Goal: Information Seeking & Learning: Learn about a topic

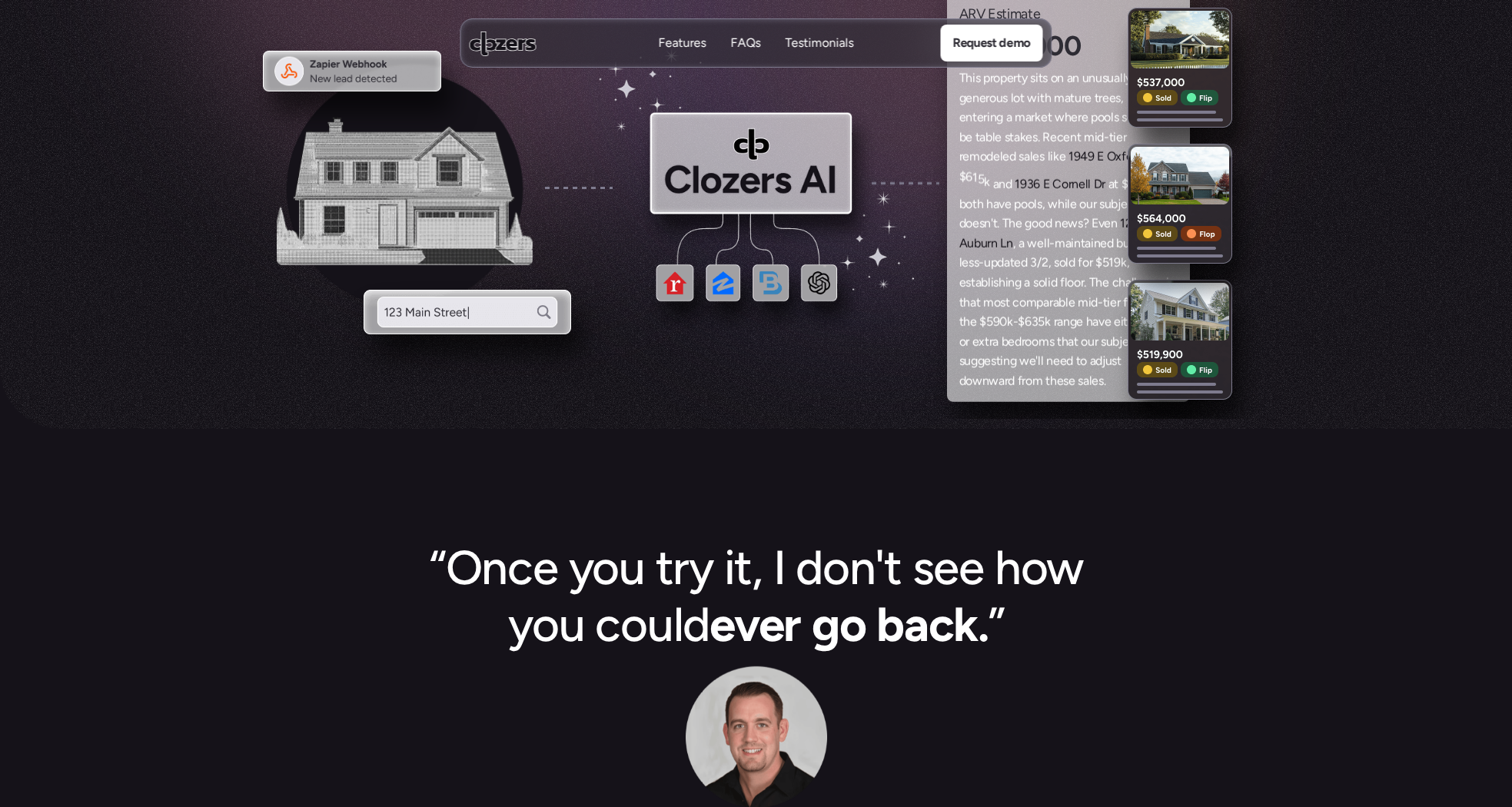
scroll to position [769, 0]
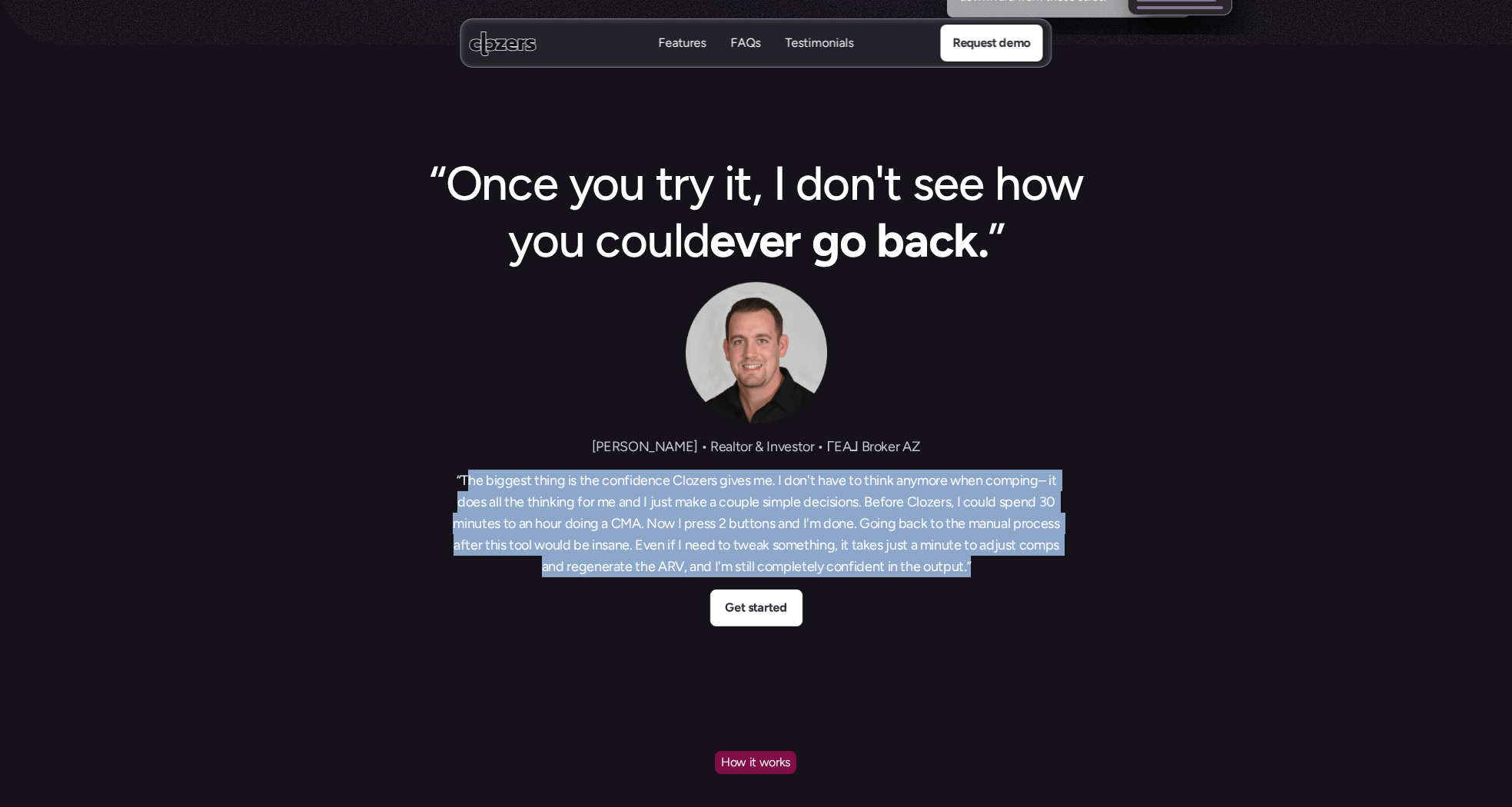
drag, startPoint x: 999, startPoint y: 557, endPoint x: 465, endPoint y: 489, distance: 538.3
click at [465, 489] on h3 "“The biggest thing is the confidence Clozers gives me. I don't have to think an…" at bounding box center [756, 523] width 615 height 107
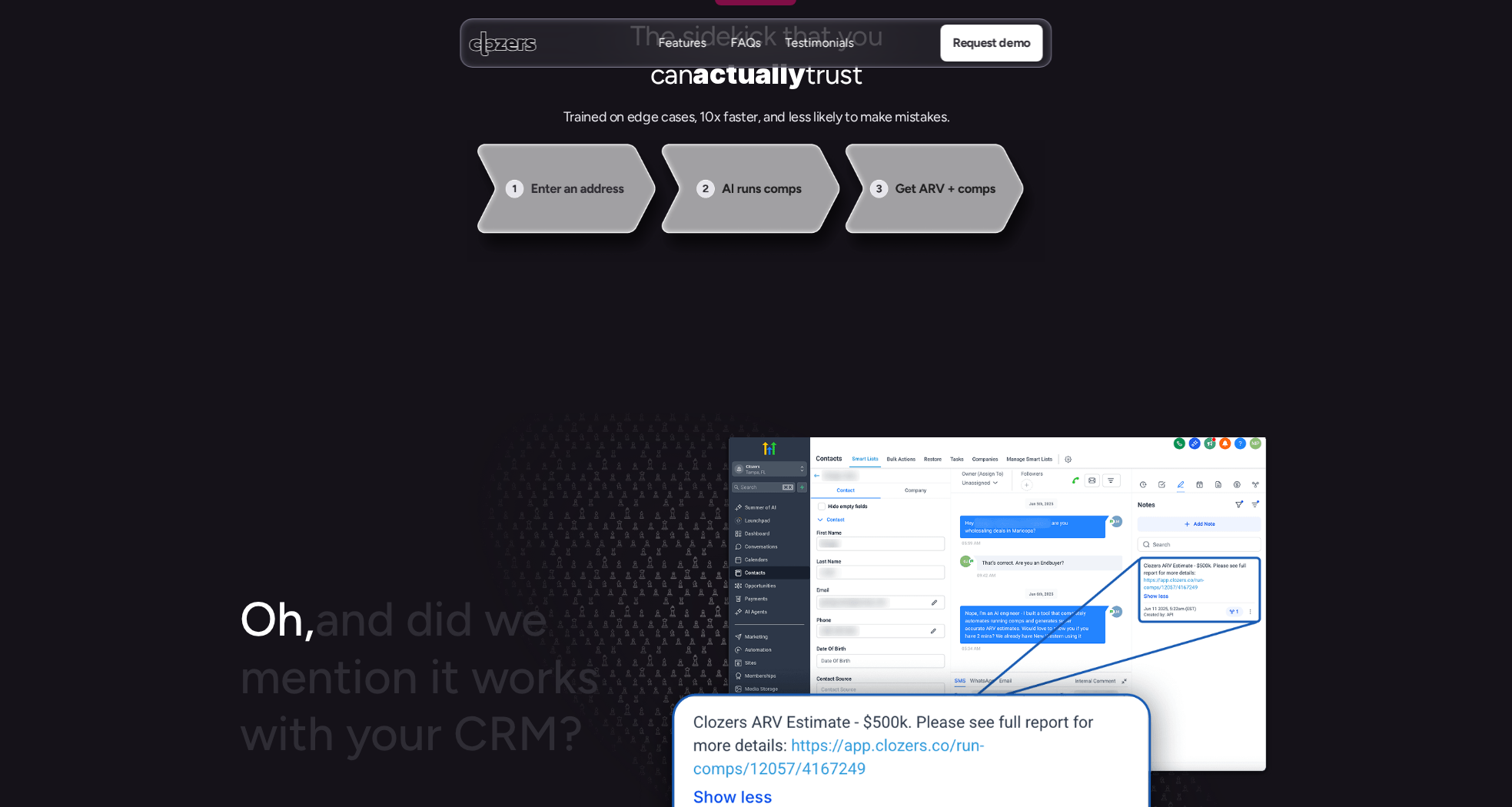
scroll to position [1922, 0]
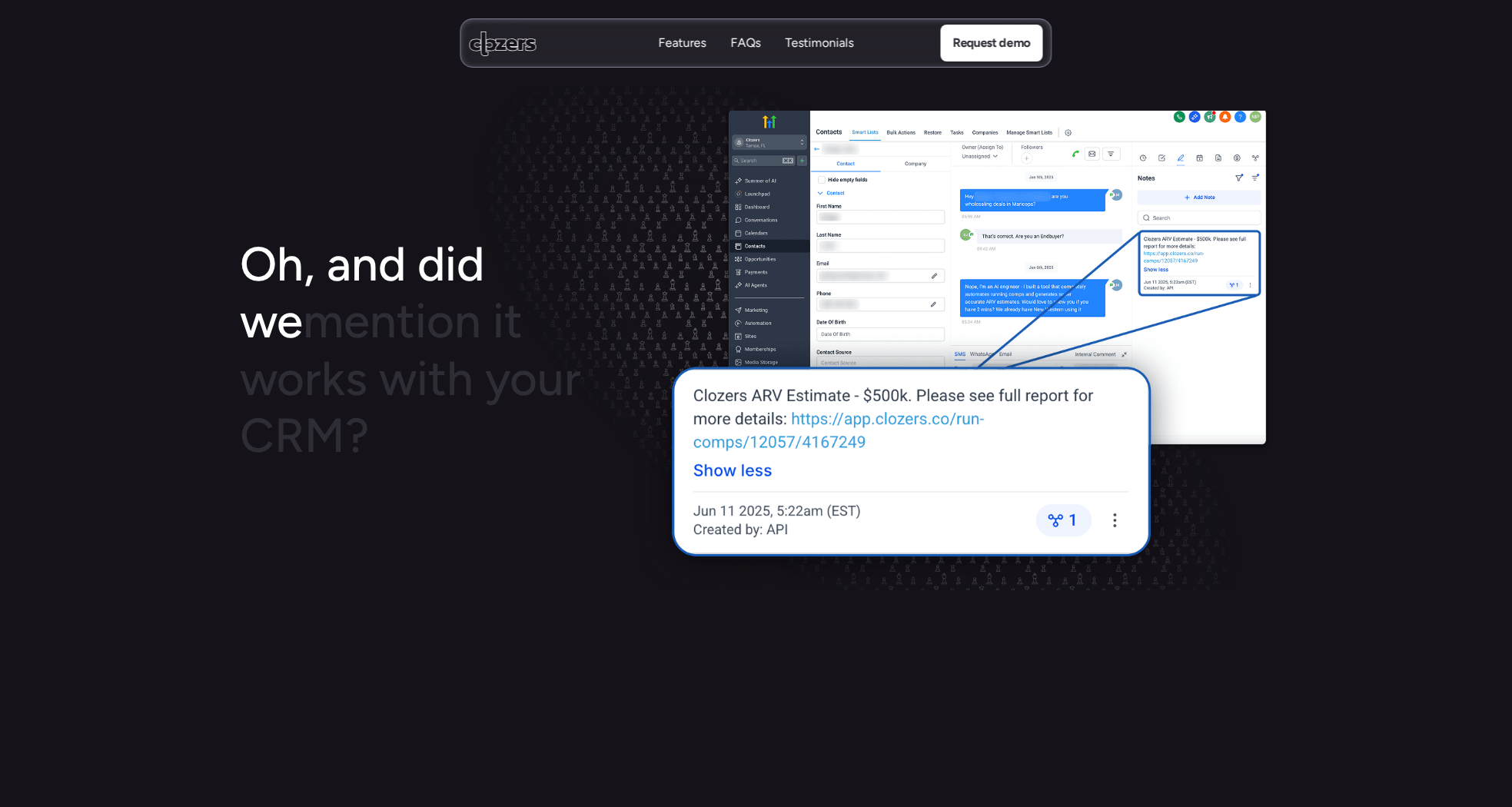
click at [874, 415] on img at bounding box center [953, 350] width 639 height 479
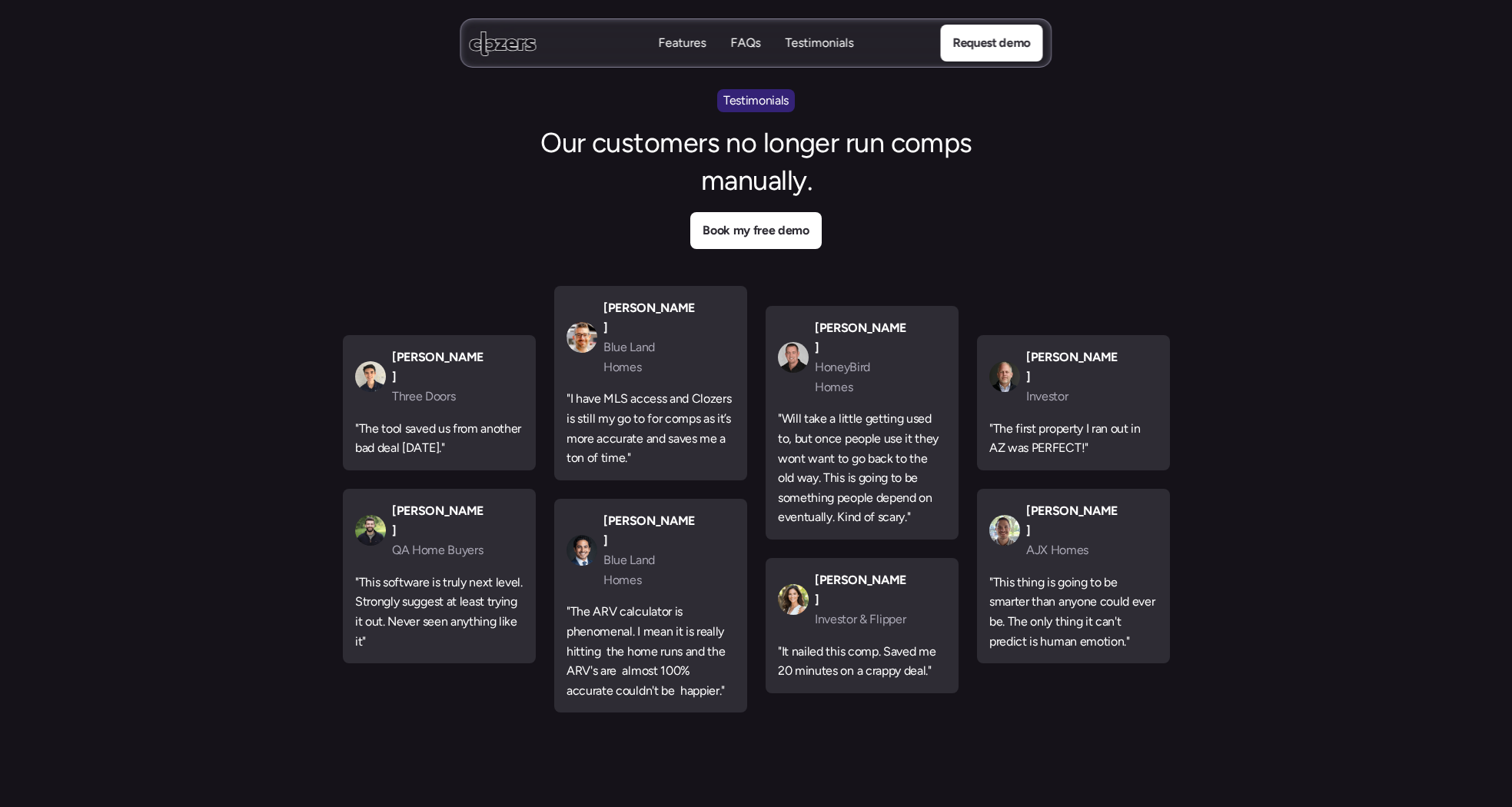
scroll to position [4997, 0]
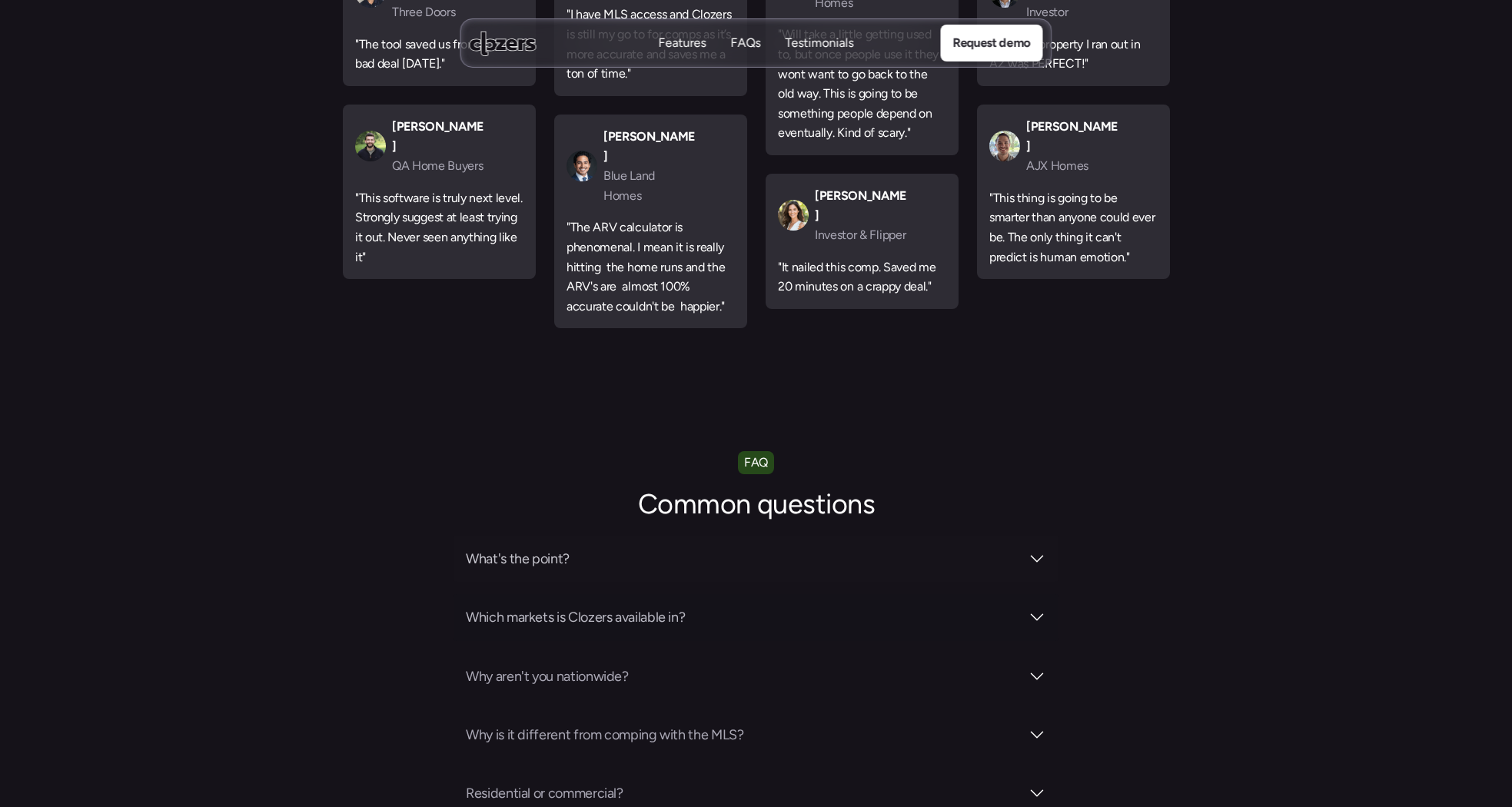
click at [657, 548] on h3 "What's the point?" at bounding box center [743, 559] width 554 height 21
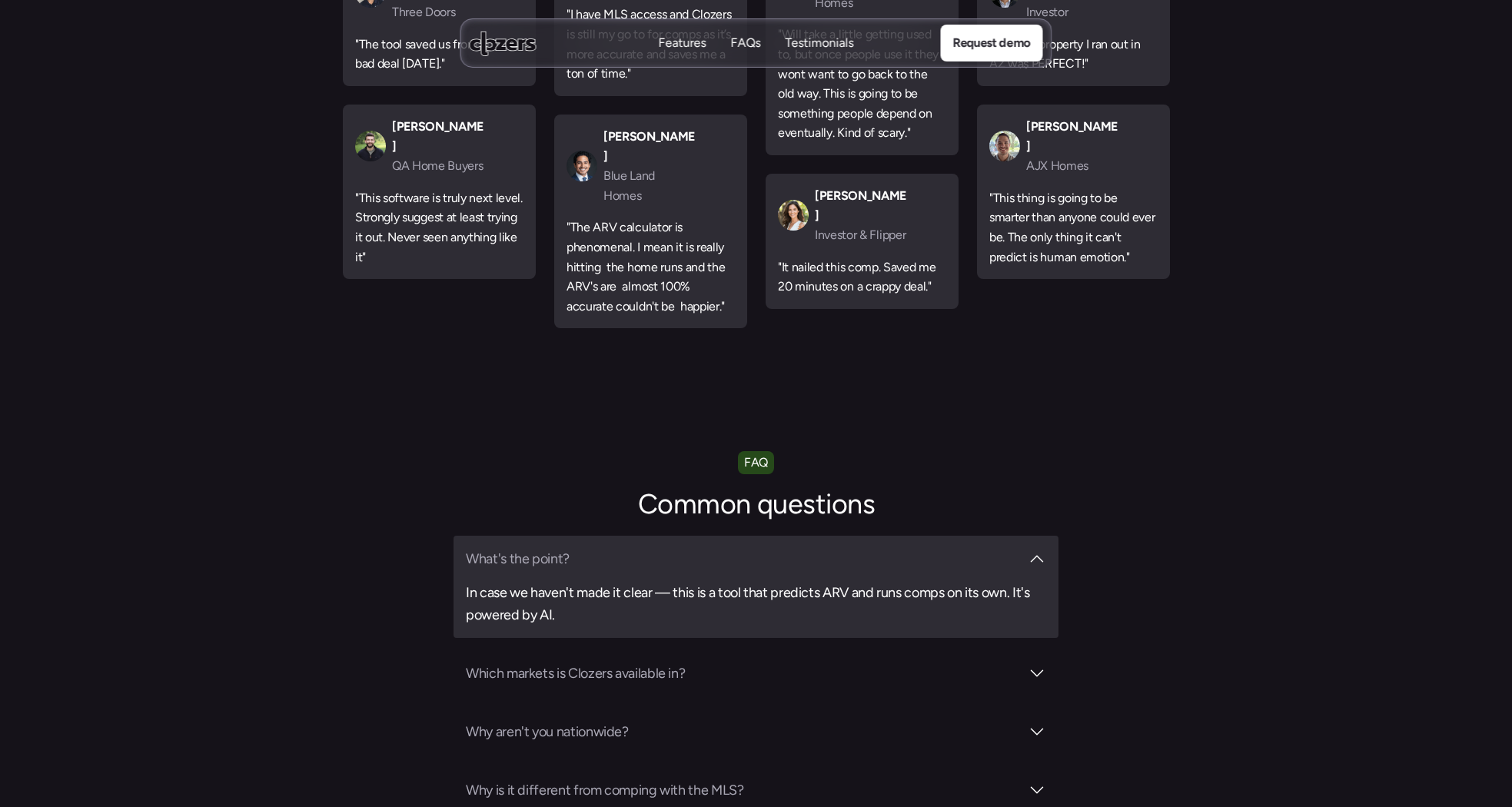
click at [651, 548] on h3 "What's the point?" at bounding box center [743, 559] width 554 height 21
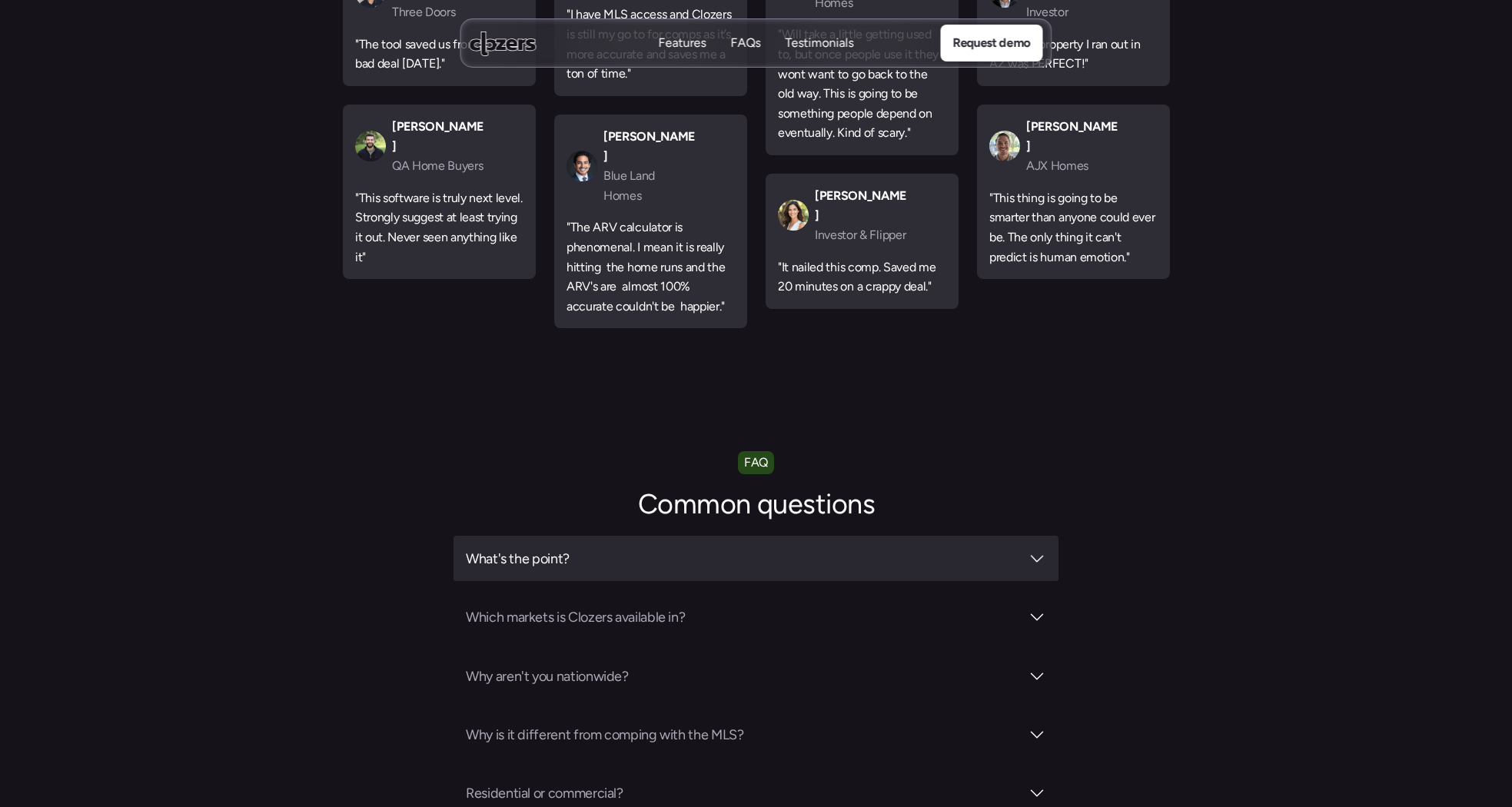
scroll to position [5382, 0]
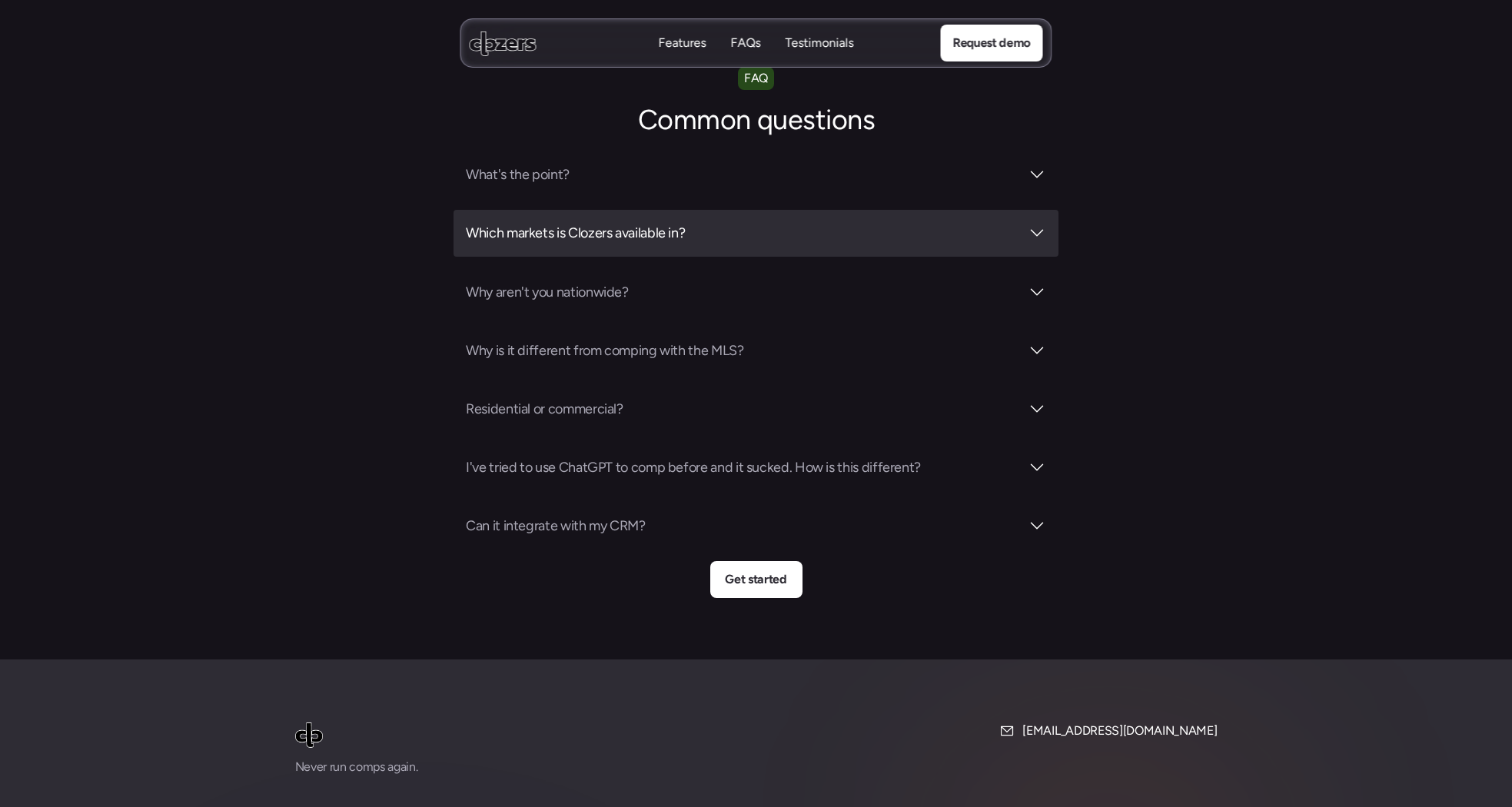
click at [670, 222] on h3 "Which markets is Clozers available in?" at bounding box center [743, 233] width 554 height 21
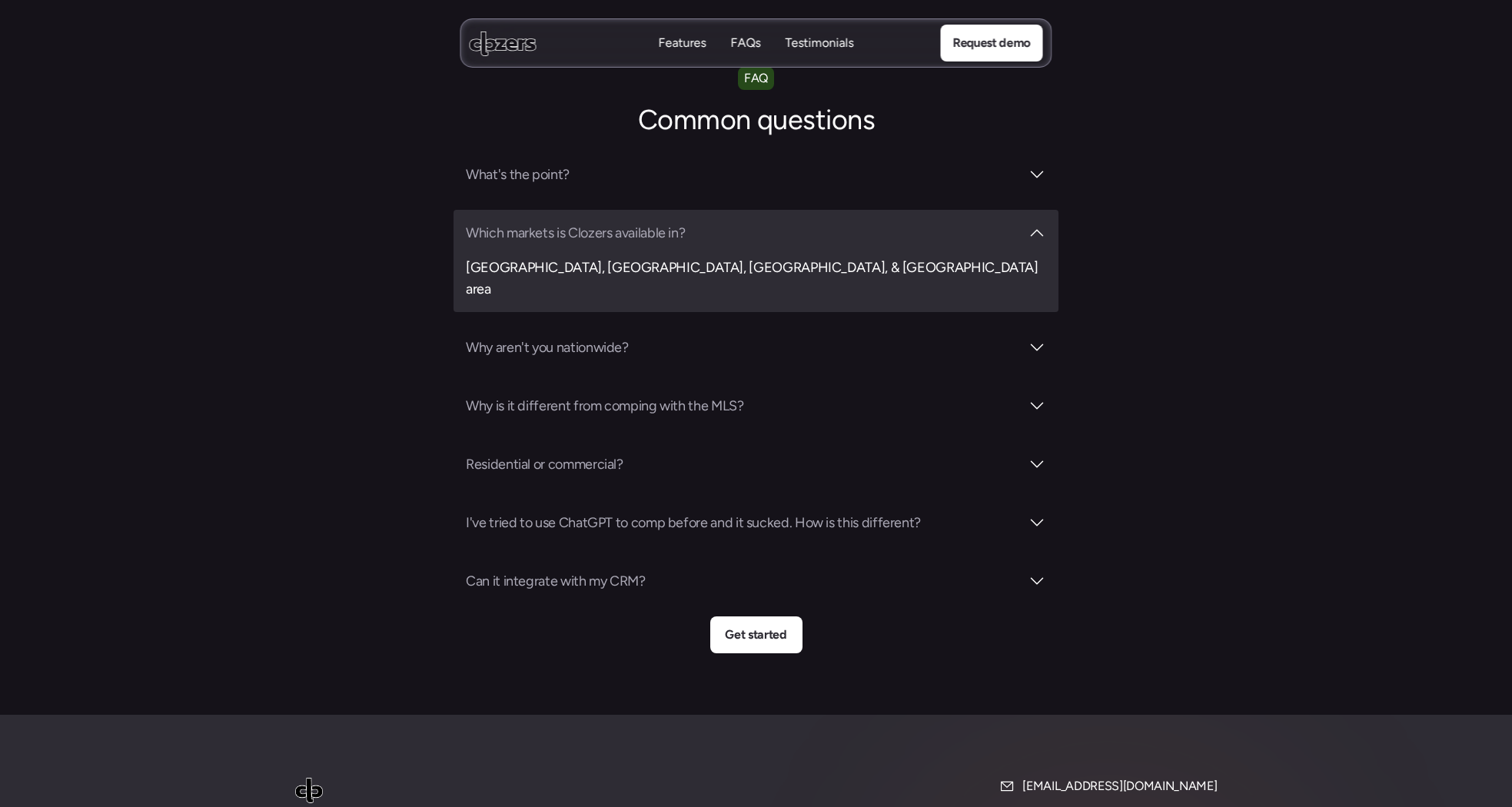
click at [670, 222] on h3 "Which markets is Clozers available in?" at bounding box center [743, 233] width 554 height 21
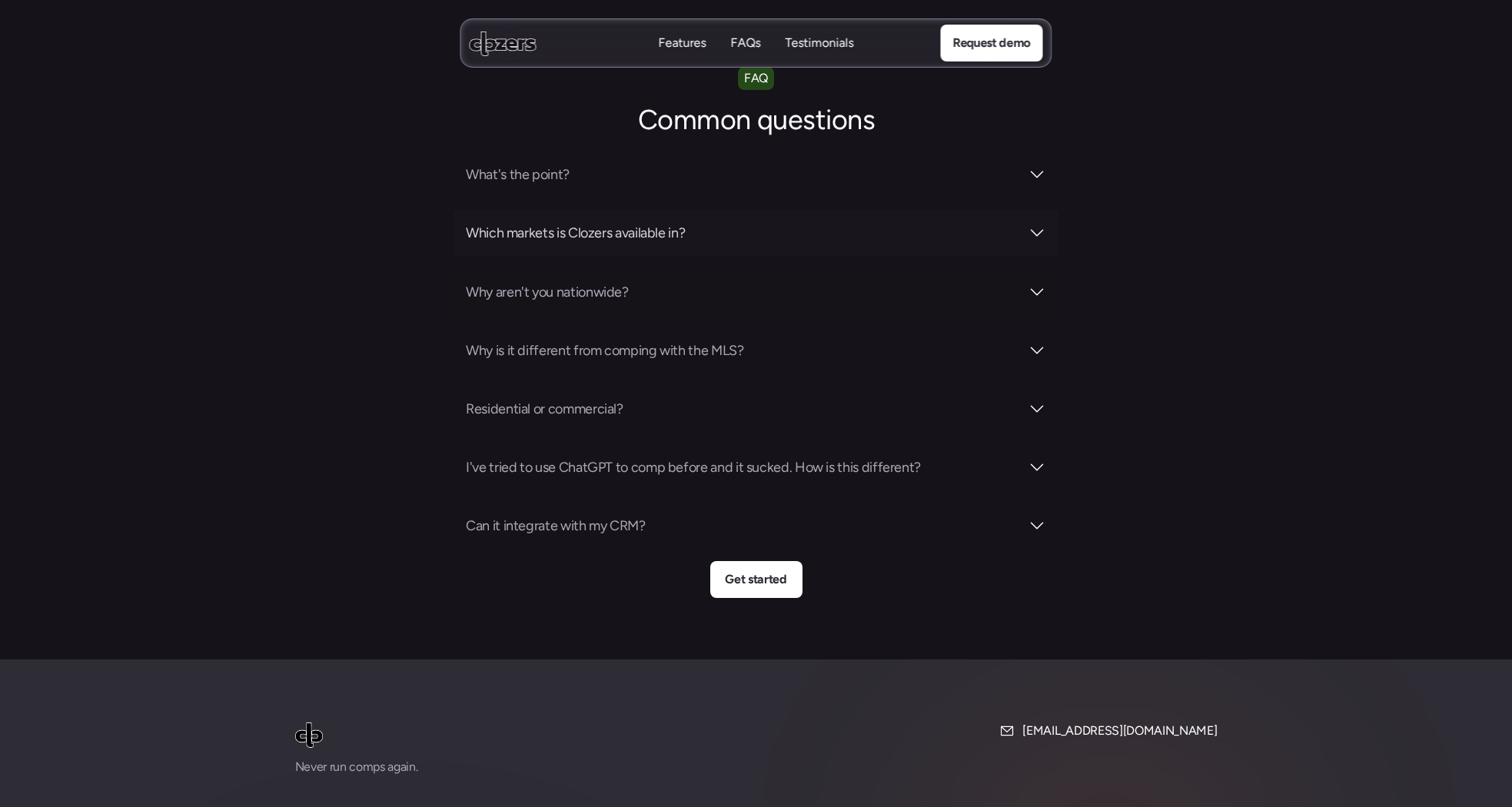
click at [619, 269] on div "Why aren't you nationwide?" at bounding box center [756, 292] width 605 height 46
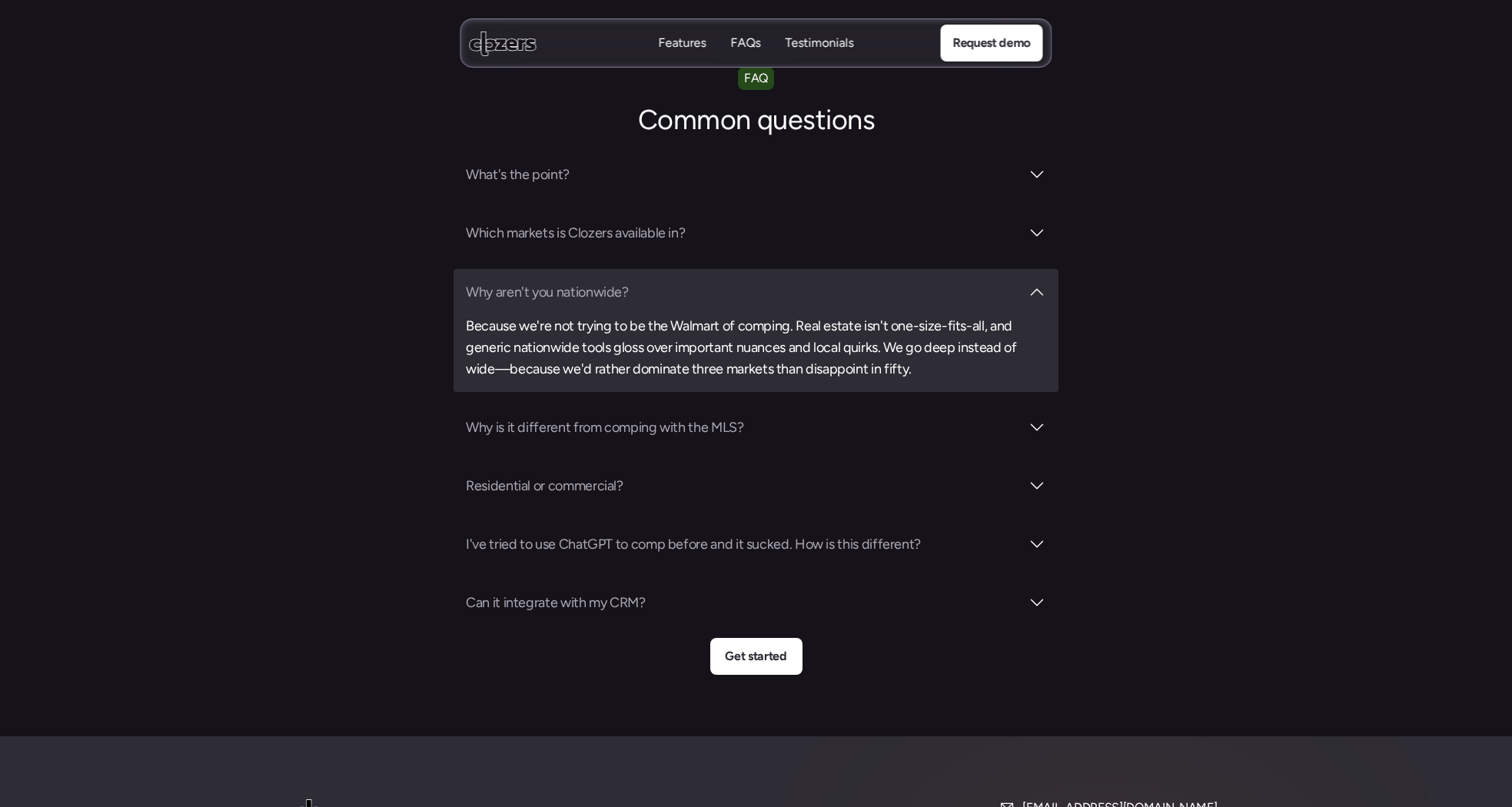
click at [587, 281] on h3 "Why aren't you nationwide?" at bounding box center [743, 292] width 554 height 21
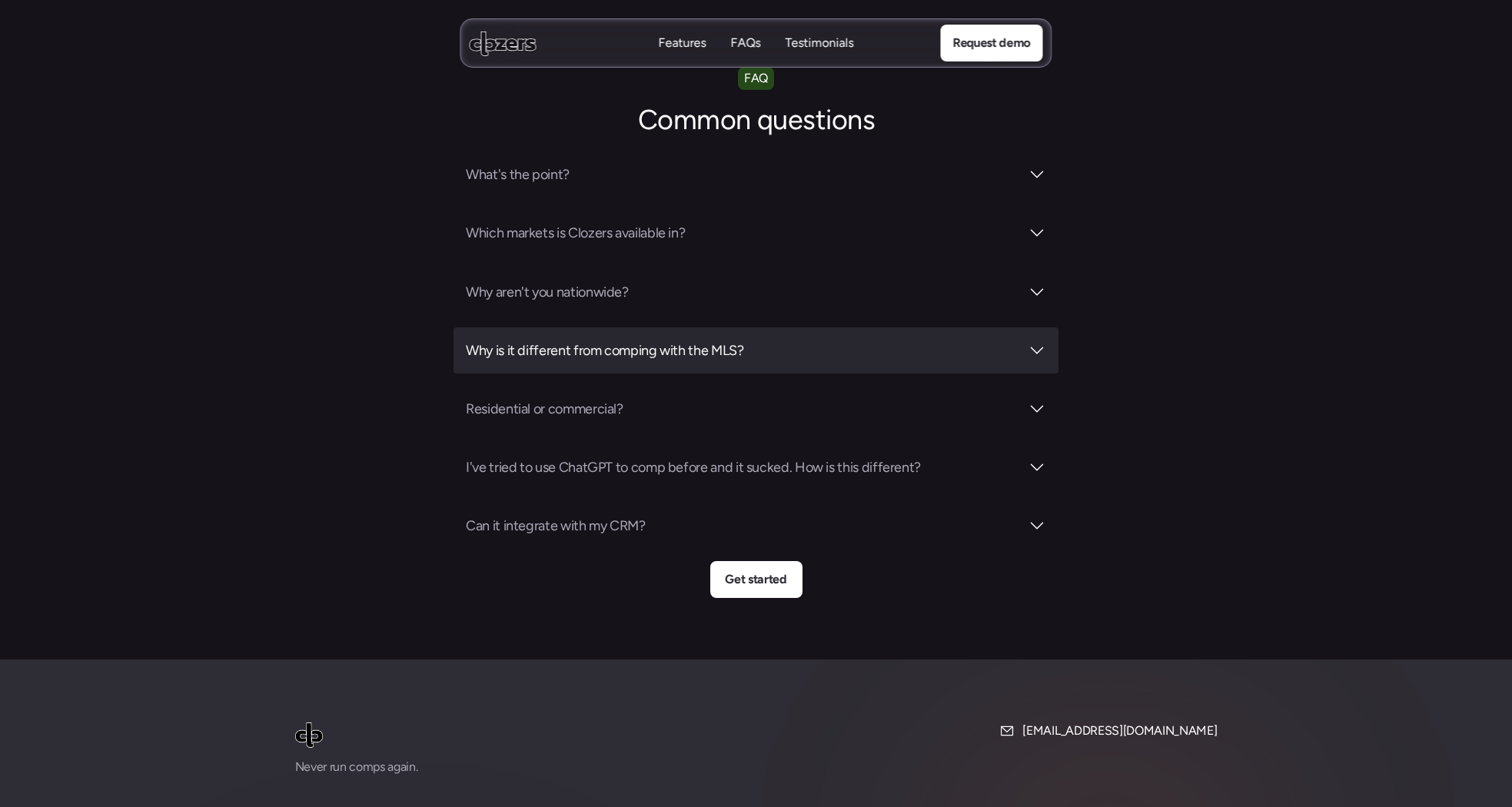
click at [618, 340] on h3 "Why is it different from comping with the MLS?" at bounding box center [743, 351] width 554 height 21
click at [616, 340] on h3 "Why is it different from comping with the MLS?" at bounding box center [743, 351] width 554 height 21
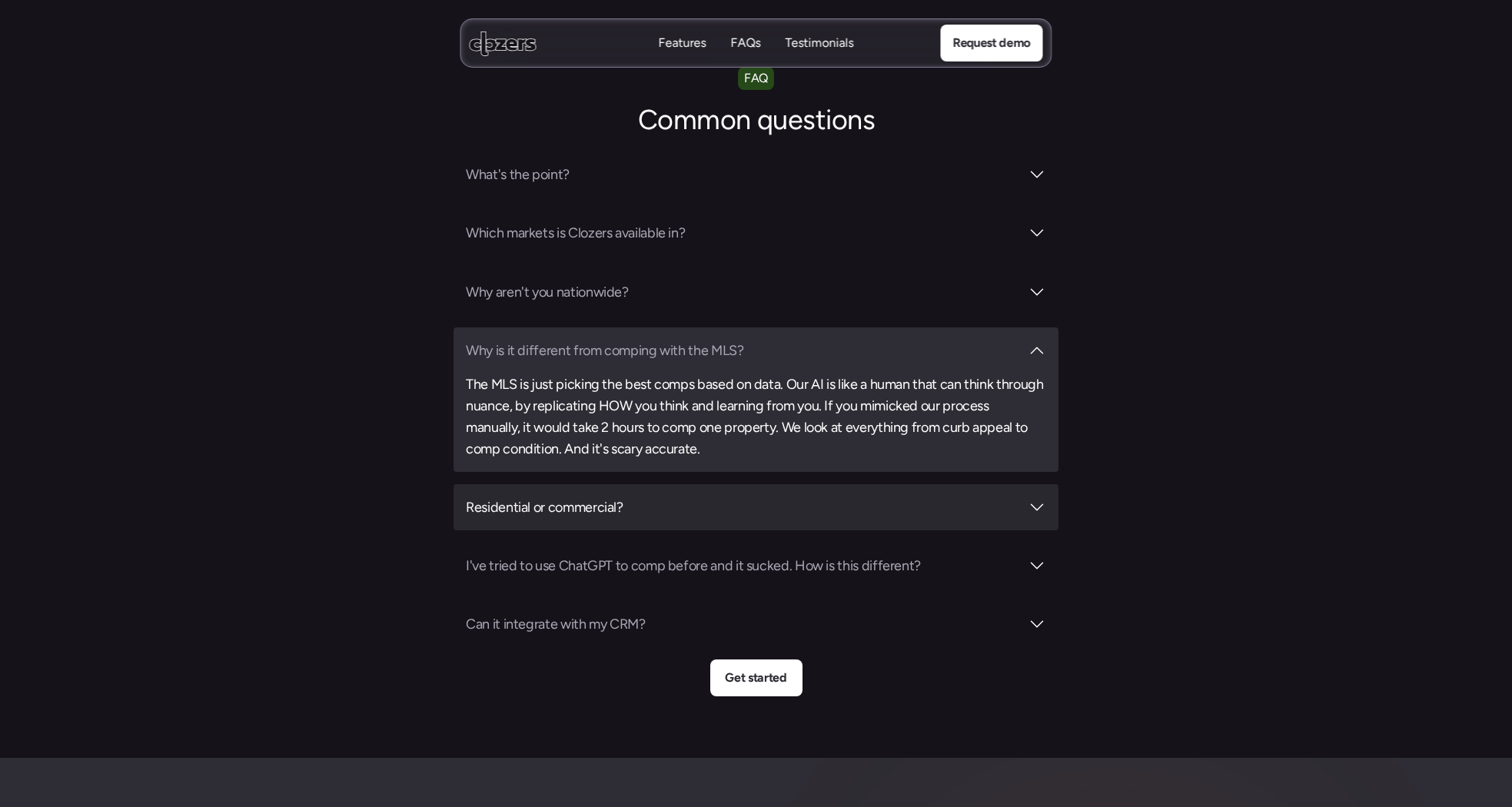
click at [578, 497] on h3 "Residential or commercial?" at bounding box center [743, 507] width 554 height 21
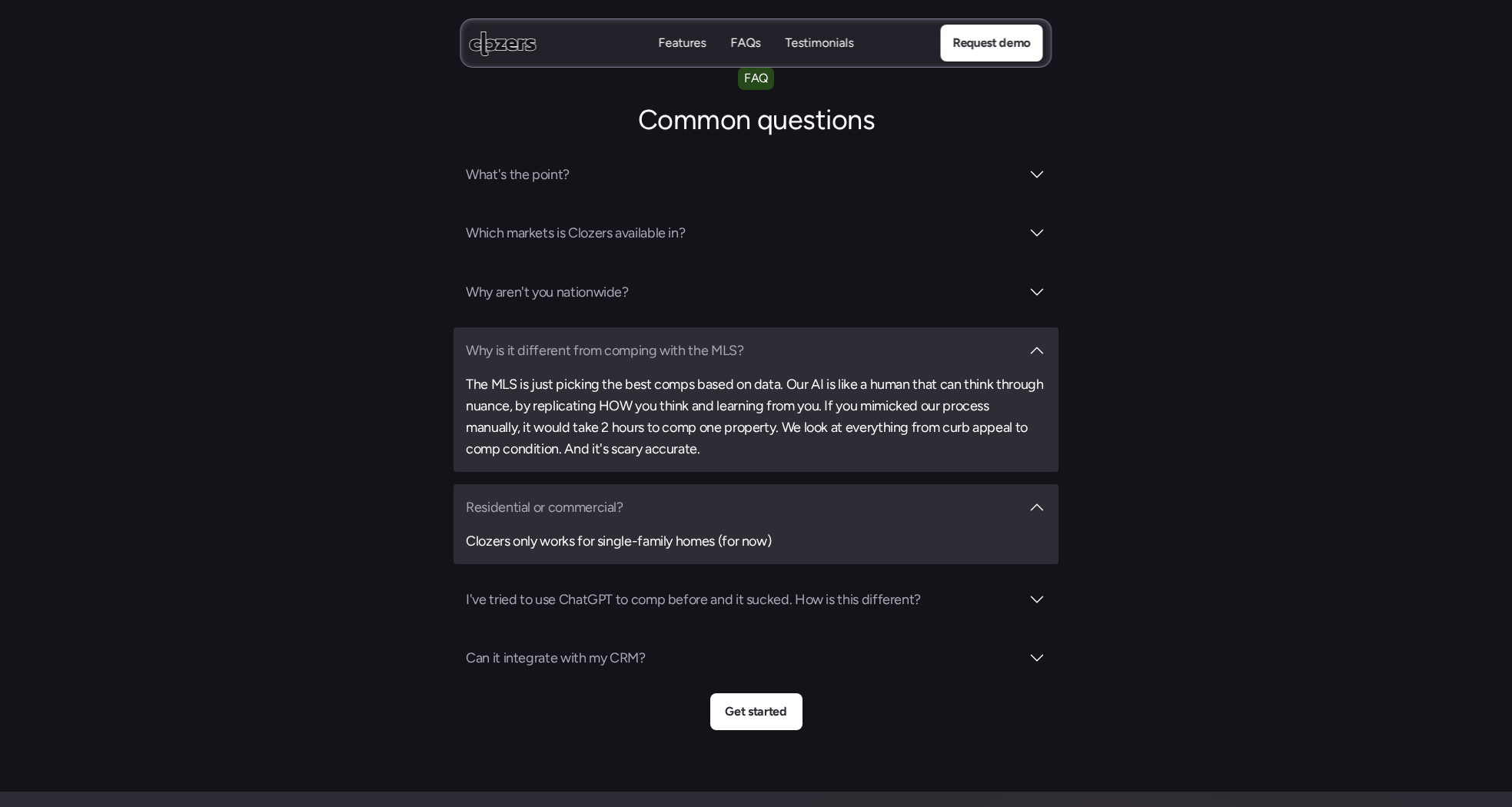
click at [594, 497] on h3 "Residential or commercial?" at bounding box center [743, 507] width 554 height 21
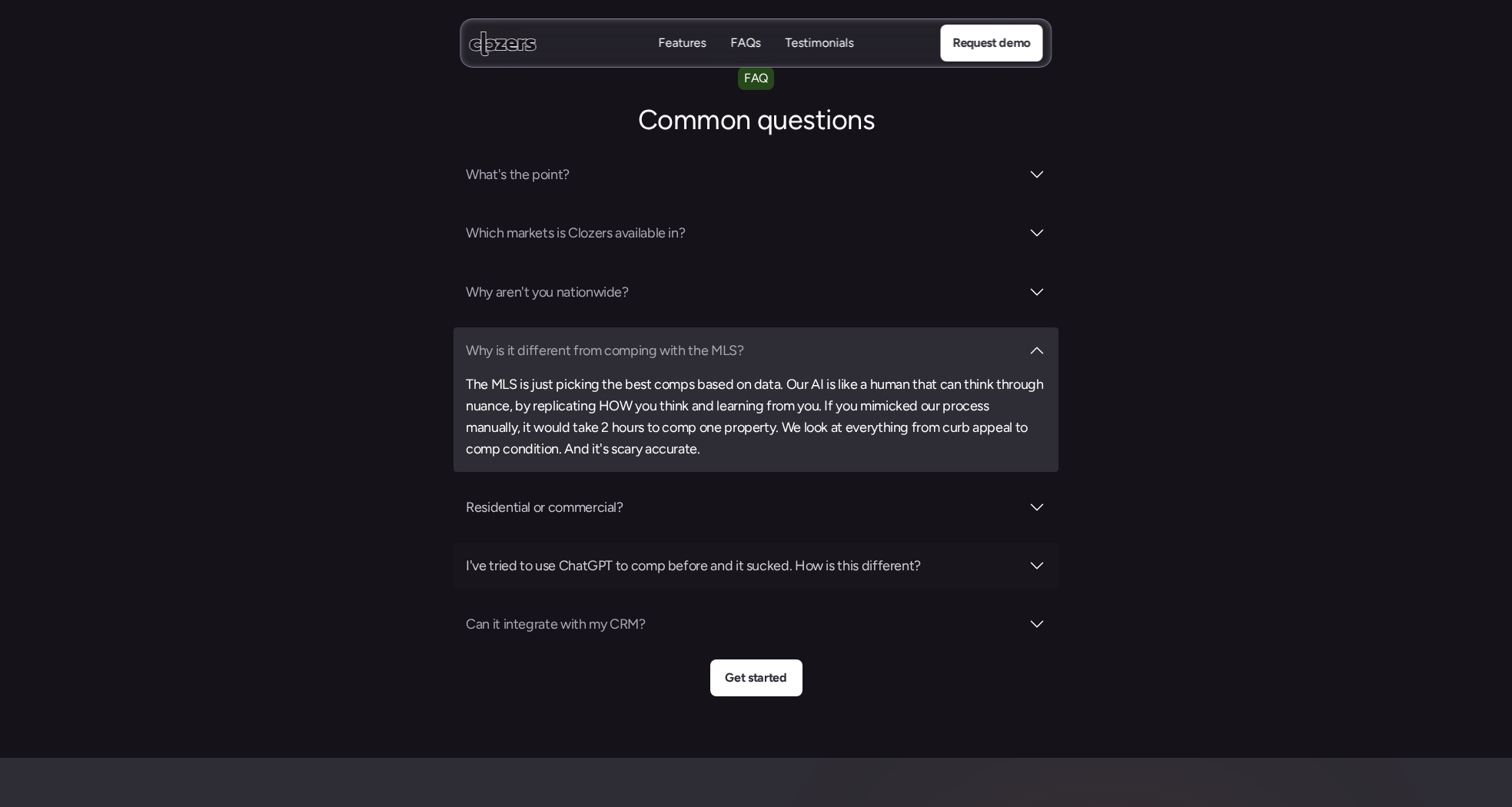
click at [606, 555] on h3 "I've tried to use ChatGPT to comp before and it sucked. How is this different?" at bounding box center [743, 566] width 554 height 21
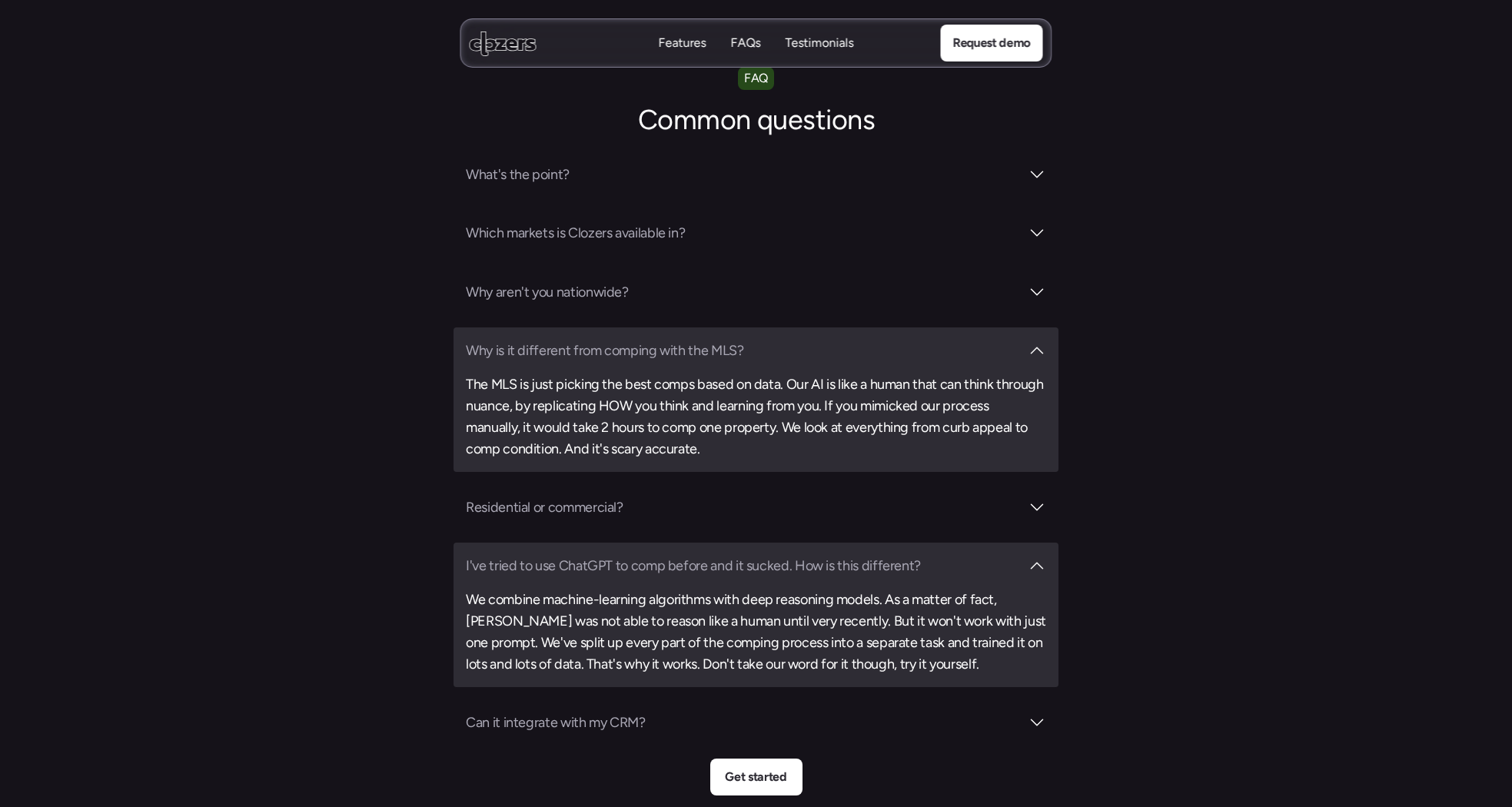
scroll to position [5765, 0]
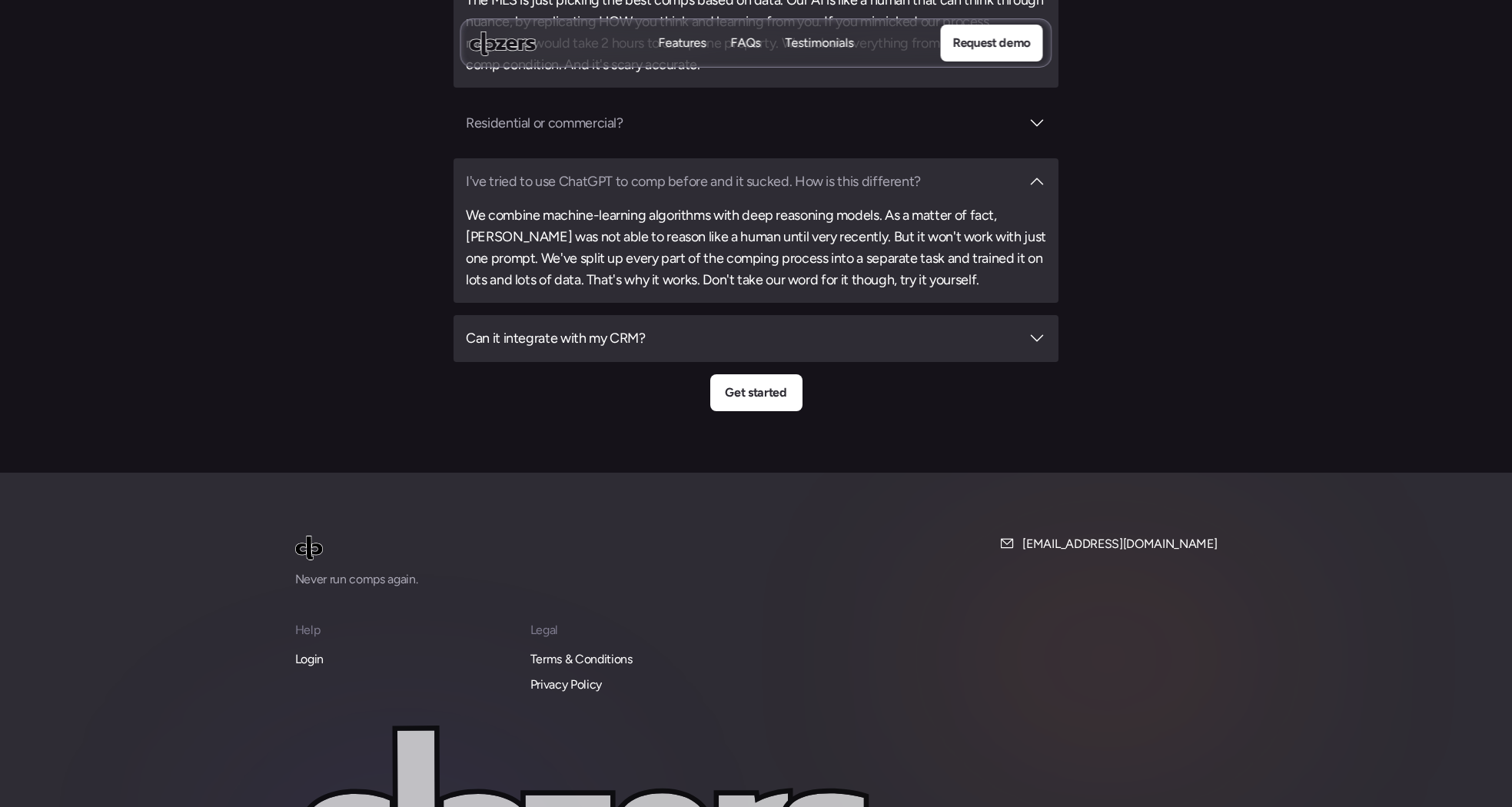
click at [594, 328] on h3 "Can it integrate with my CRM?" at bounding box center [743, 338] width 554 height 21
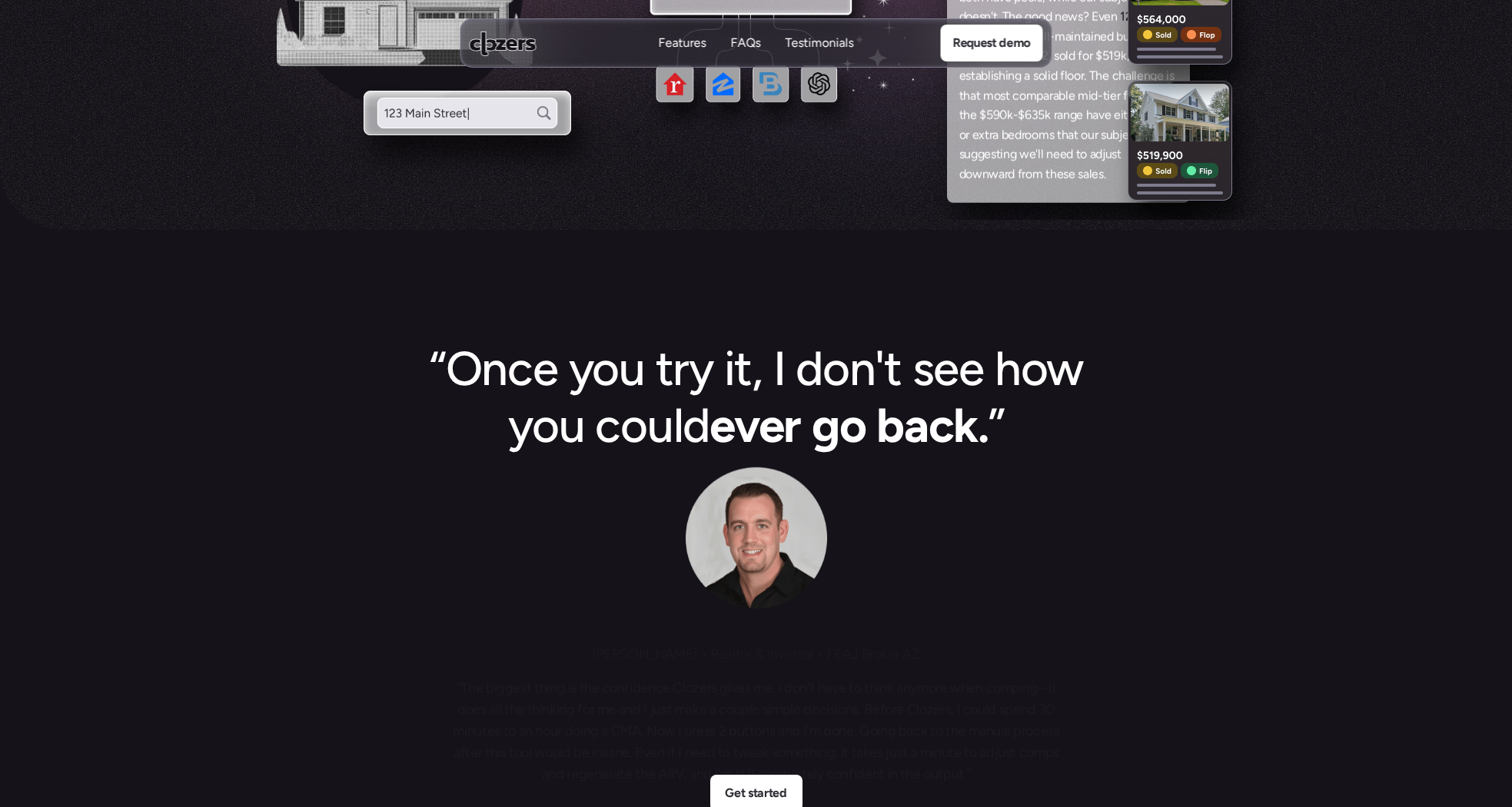
scroll to position [0, 0]
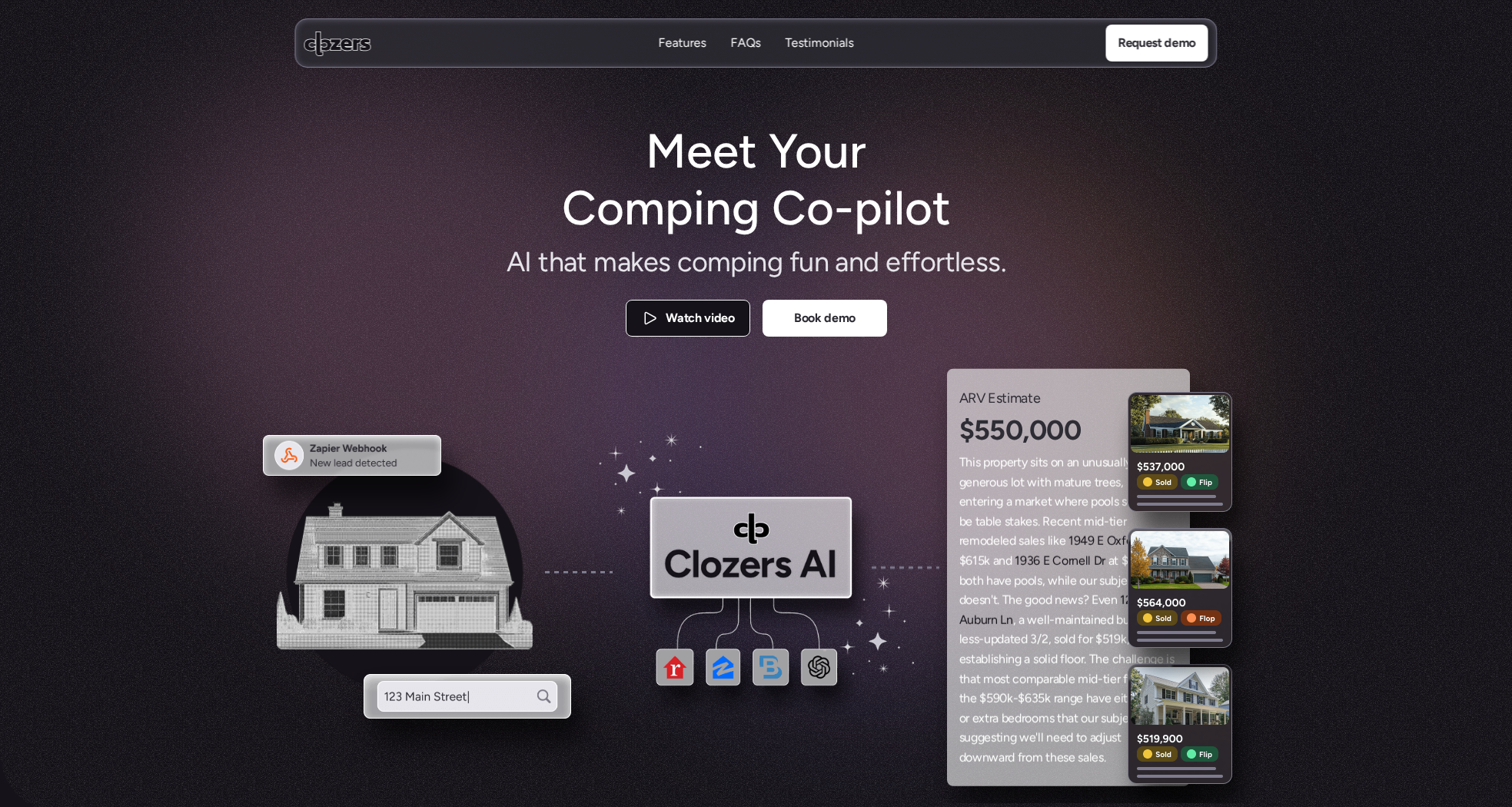
click at [690, 319] on p "Watch video" at bounding box center [699, 319] width 68 height 20
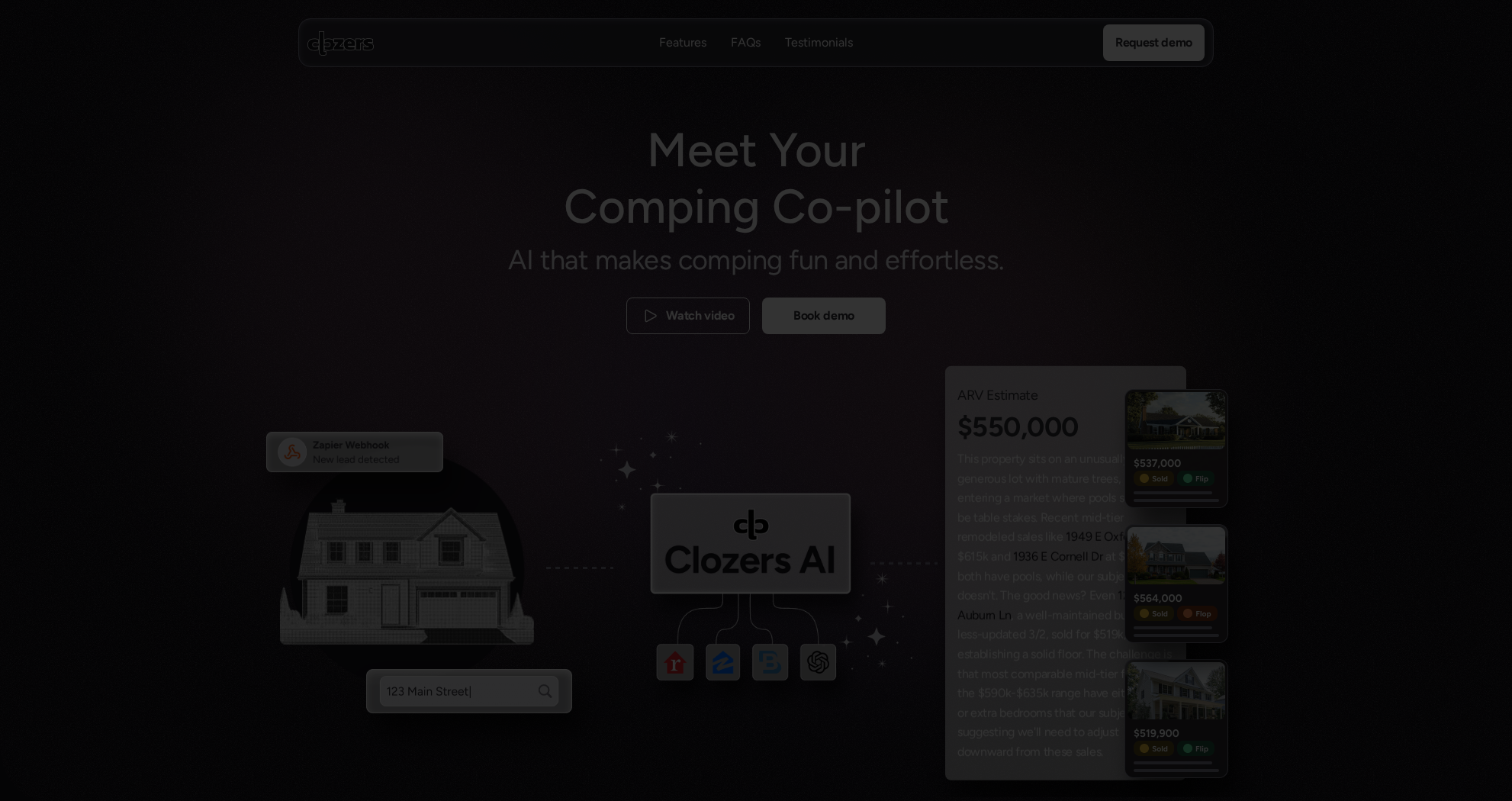
click at [1189, 161] on div at bounding box center [756, 400] width 1512 height 801
